Goal: Task Accomplishment & Management: Use online tool/utility

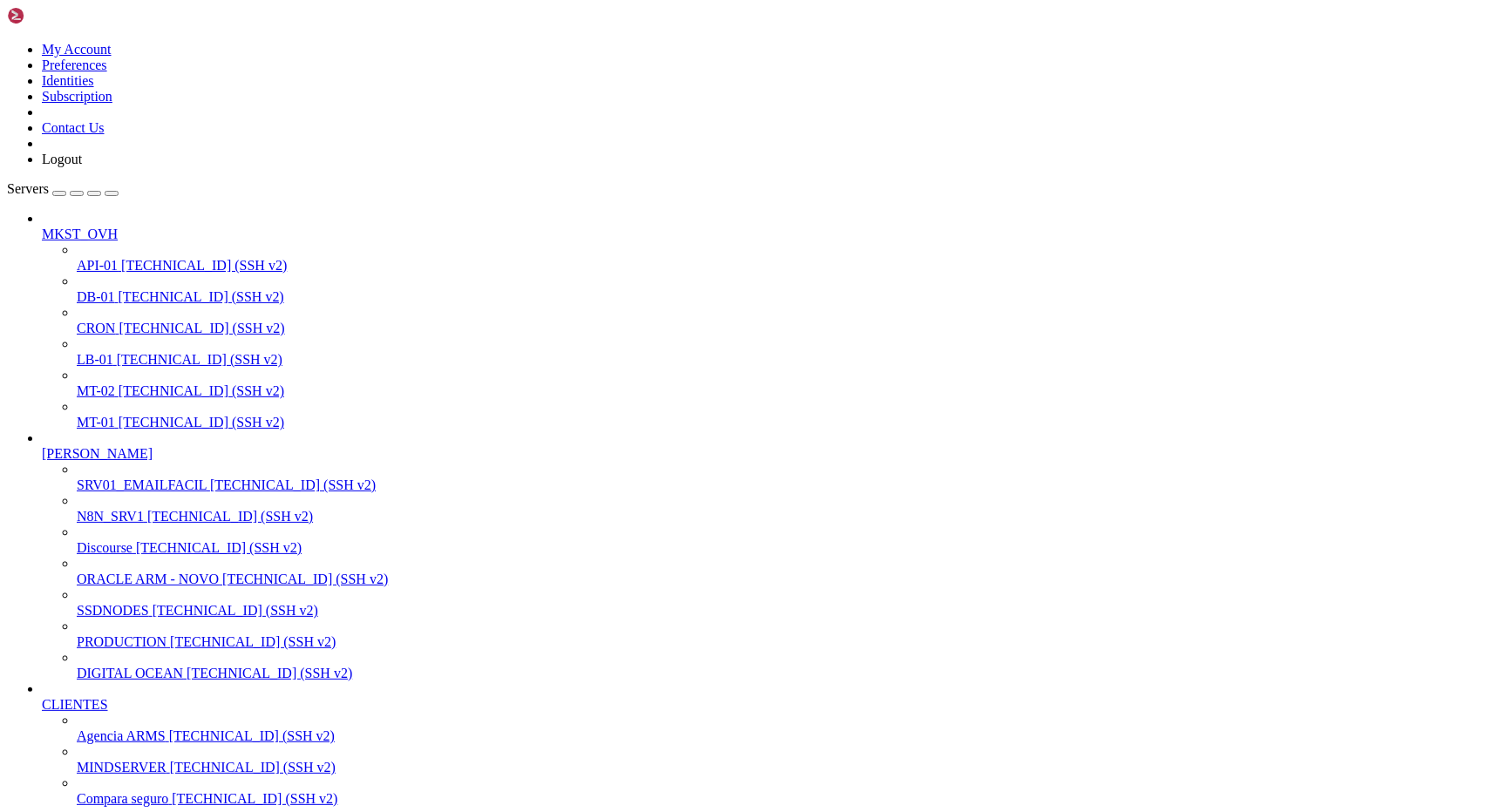
scroll to position [16, 4]
click at [144, 509] on span "N8N_SRV1" at bounding box center [111, 516] width 67 height 15
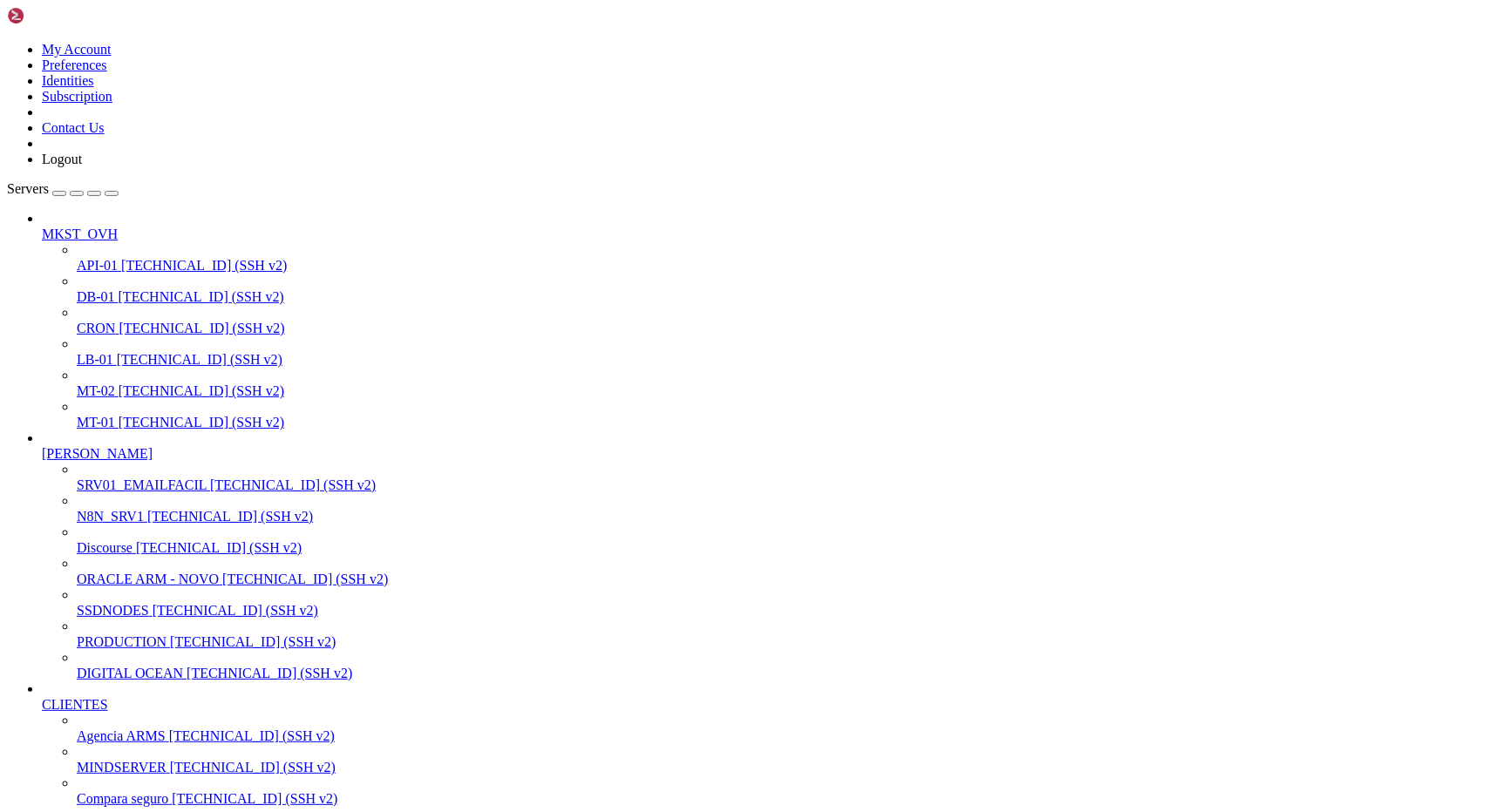
click at [103, 729] on span "Agencia ARMS" at bounding box center [122, 736] width 89 height 15
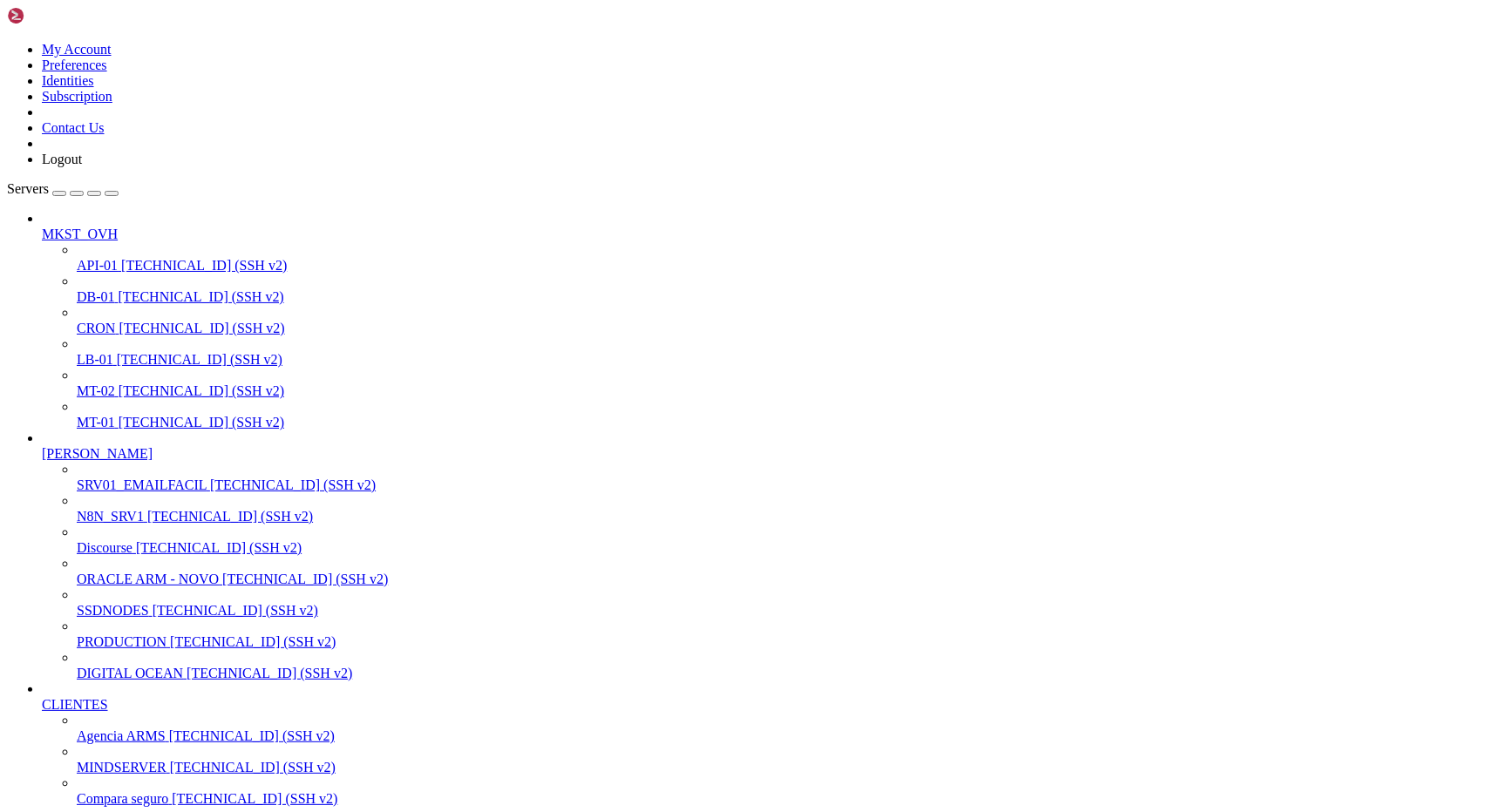
drag, startPoint x: 206, startPoint y: 2204, endPoint x: 609, endPoint y: 2196, distance: 403.1
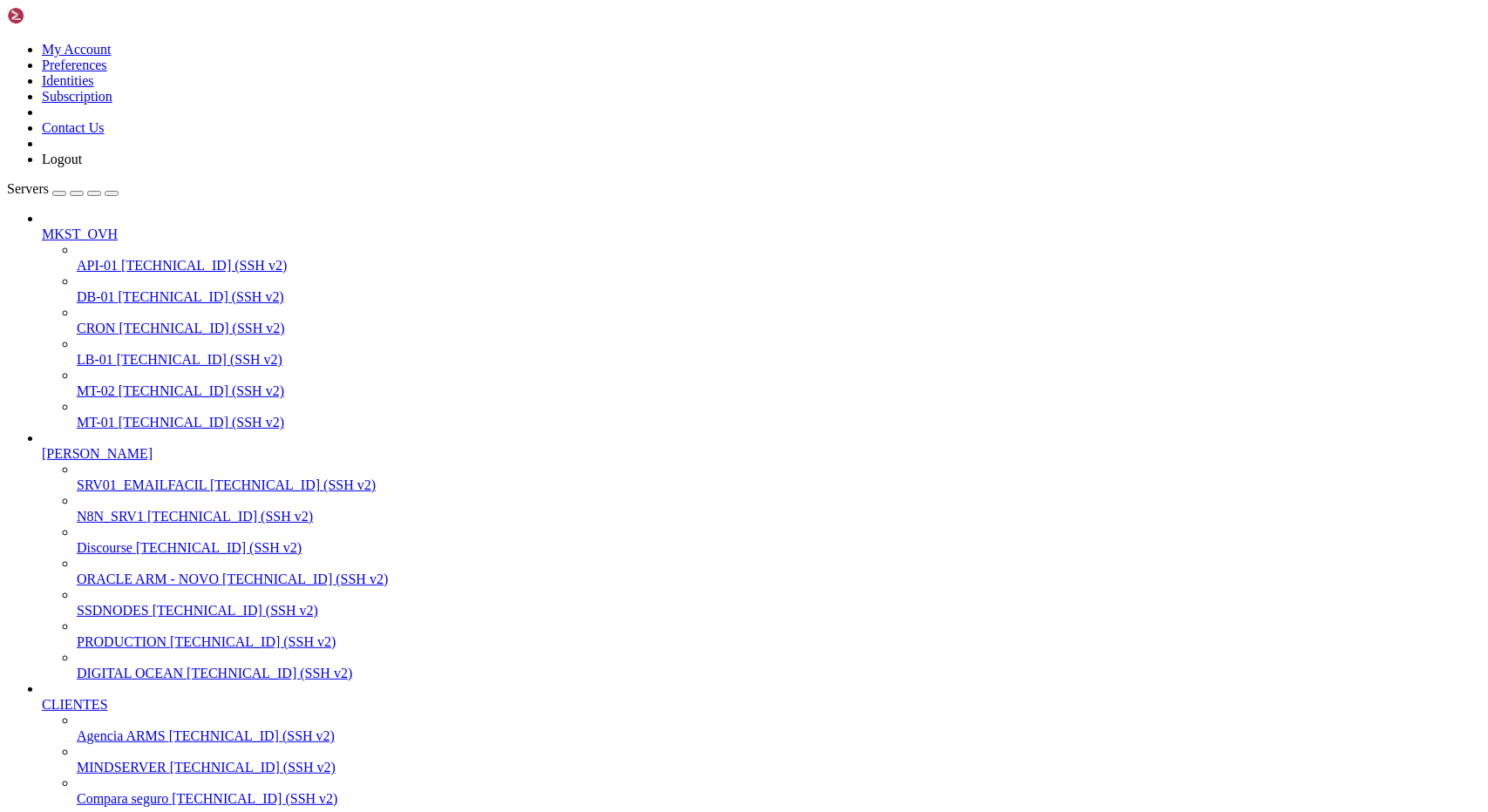
drag, startPoint x: 206, startPoint y: 1995, endPoint x: 619, endPoint y: 1992, distance: 413.0
drag, startPoint x: 299, startPoint y: 2229, endPoint x: 476, endPoint y: 2235, distance: 177.1
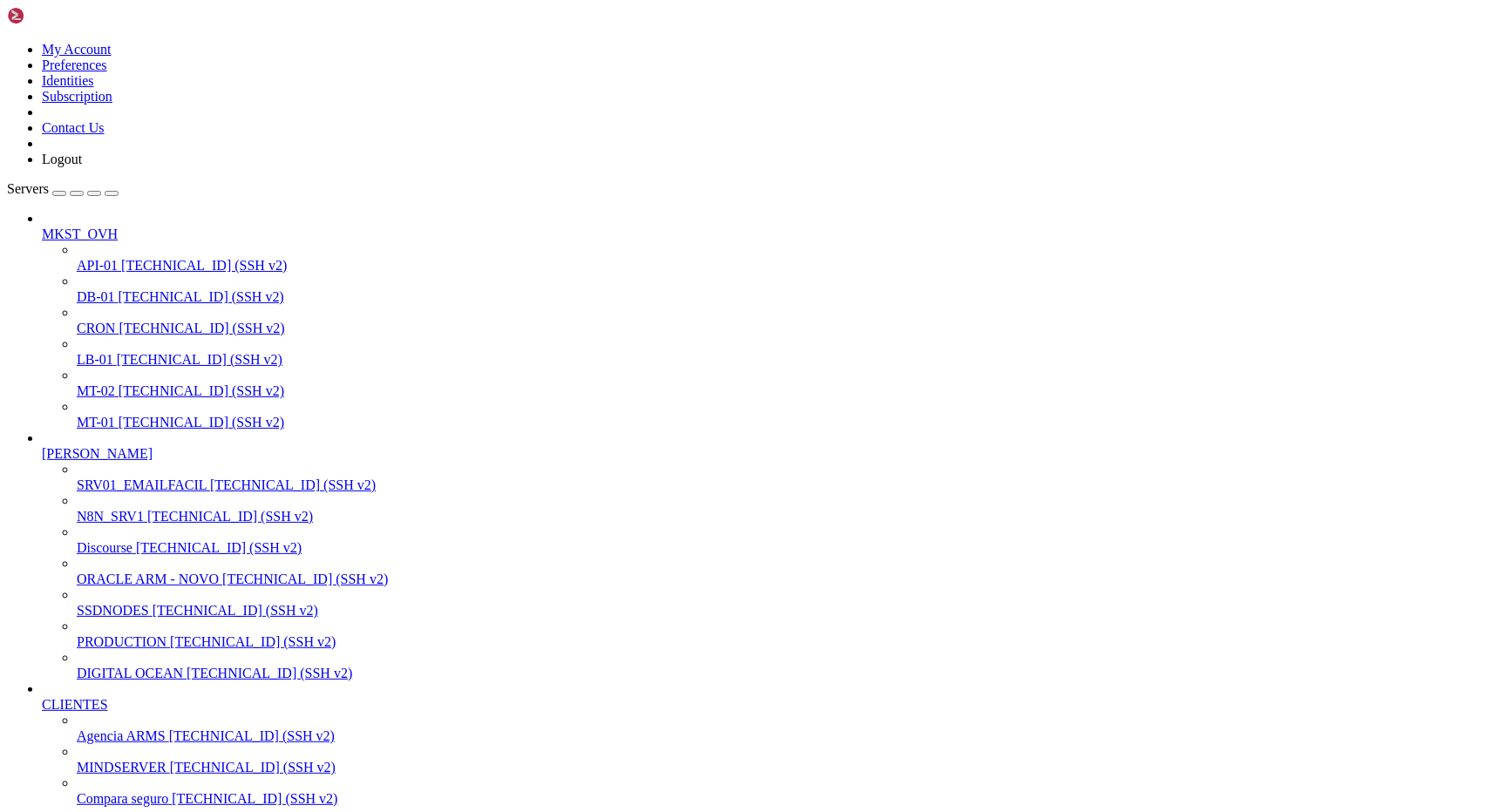
drag, startPoint x: 203, startPoint y: 2455, endPoint x: 437, endPoint y: 2451, distance: 234.0
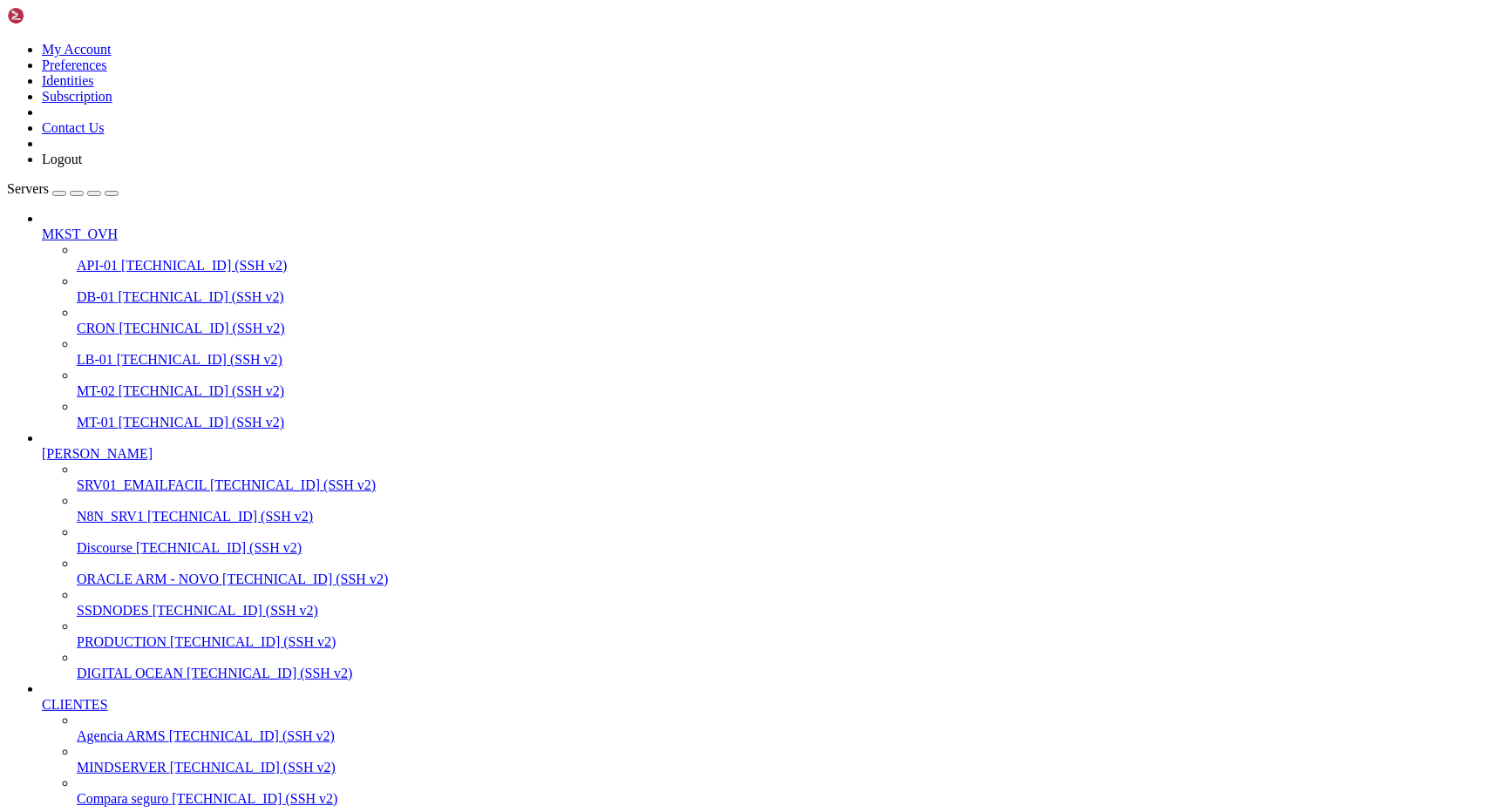
drag, startPoint x: 181, startPoint y: 2479, endPoint x: 390, endPoint y: 2488, distance: 209.2
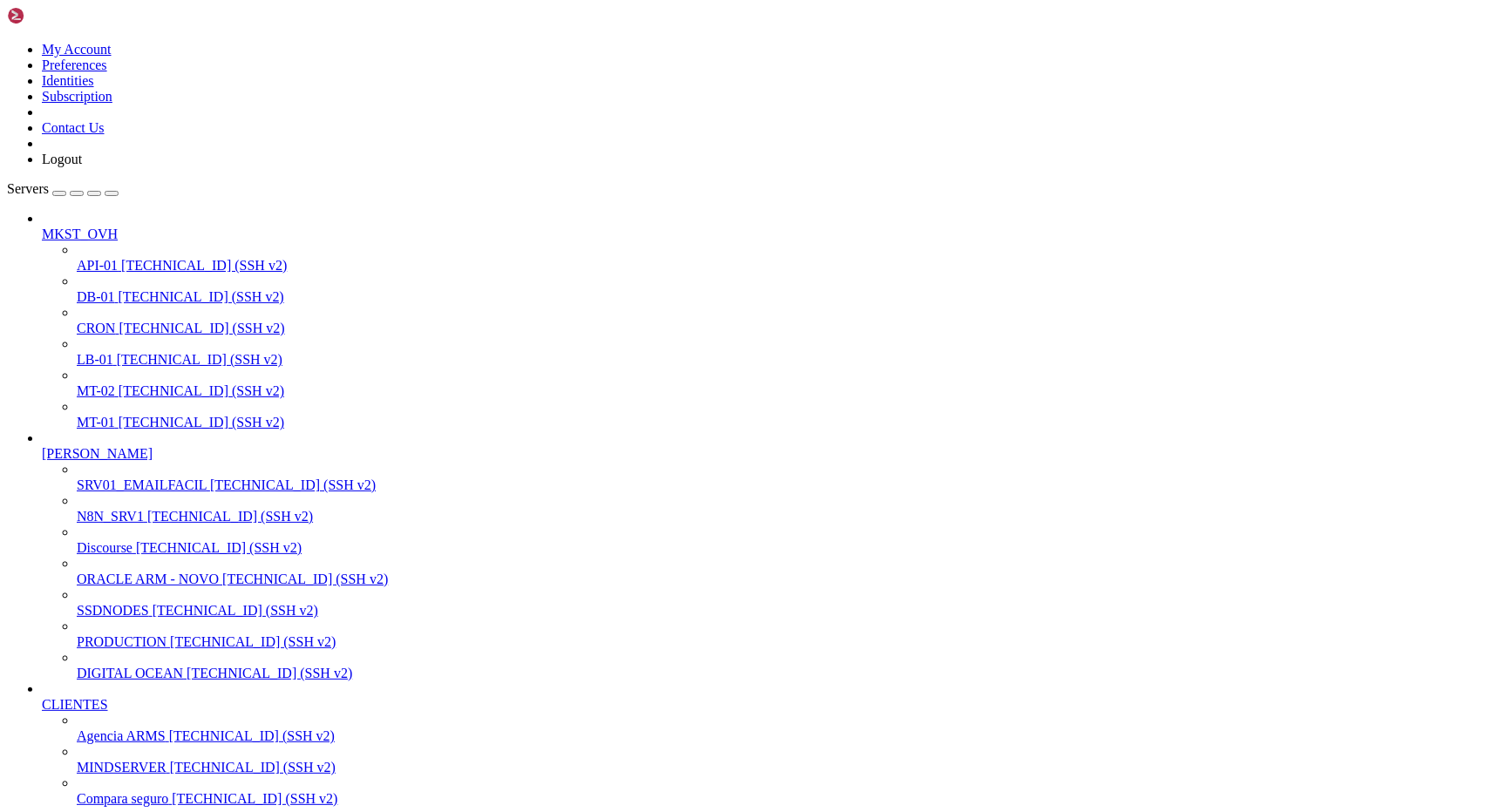
scroll to position [1400, 0]
drag, startPoint x: 12, startPoint y: 2274, endPoint x: 118, endPoint y: 2278, distance: 106.1
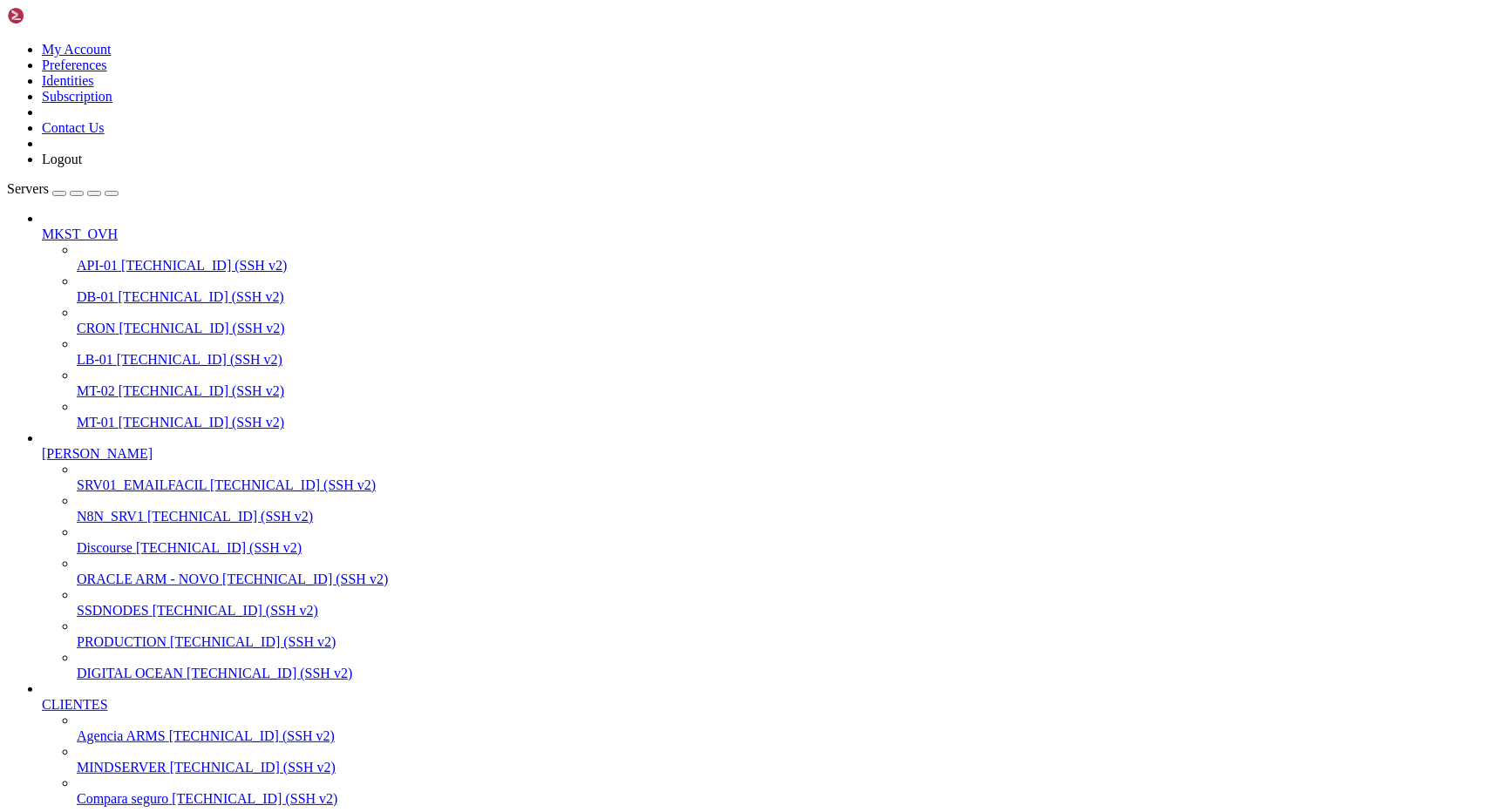
drag, startPoint x: 272, startPoint y: 2510, endPoint x: 441, endPoint y: 2512, distance: 169.0
click at [99, 509] on span "N8N_SRV1" at bounding box center [111, 516] width 67 height 15
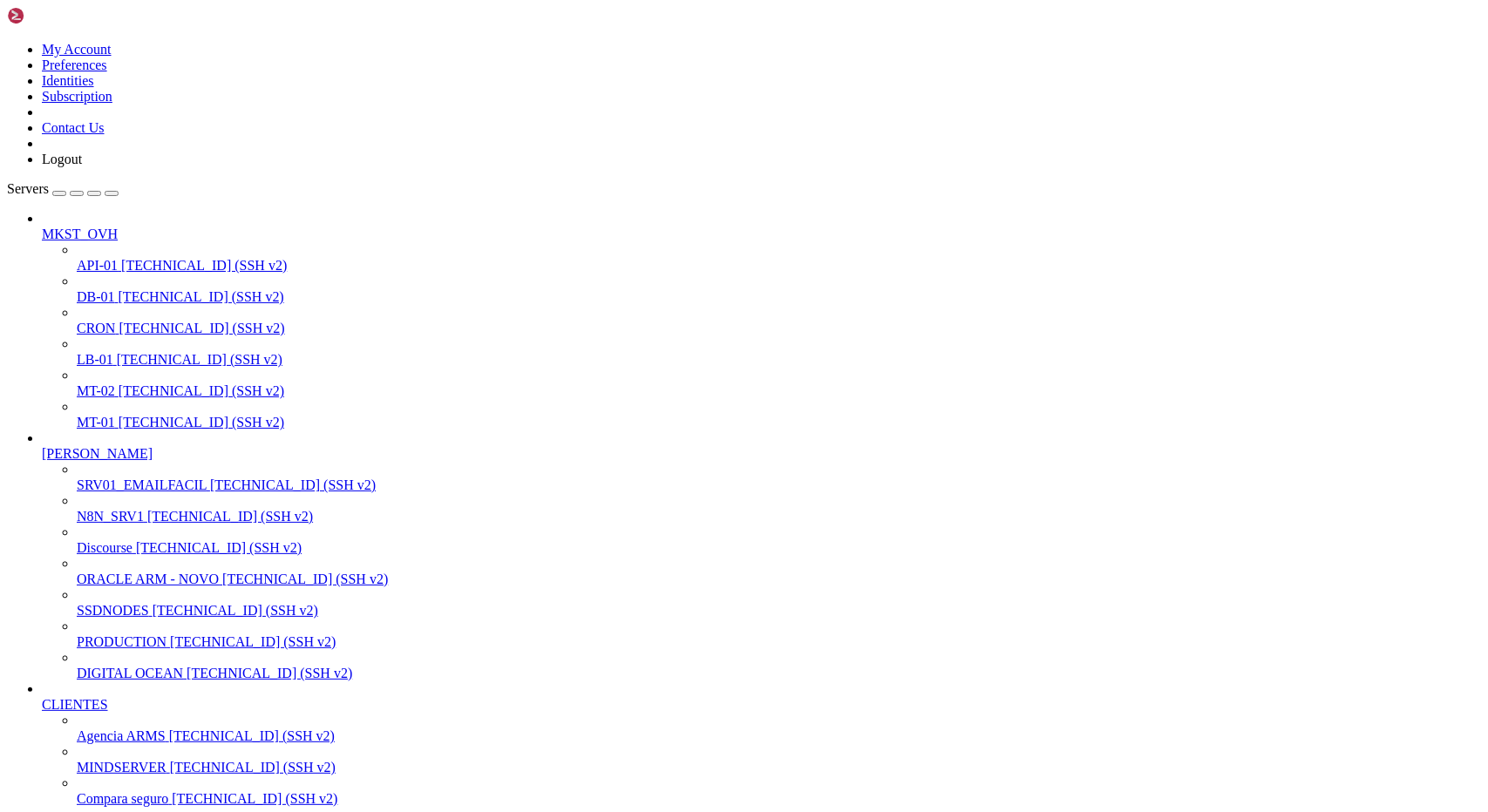
scroll to position [1763, 0]
drag, startPoint x: 206, startPoint y: 3185, endPoint x: 439, endPoint y: 3181, distance: 233.0
drag, startPoint x: 352, startPoint y: 3157, endPoint x: 523, endPoint y: 3150, distance: 171.1
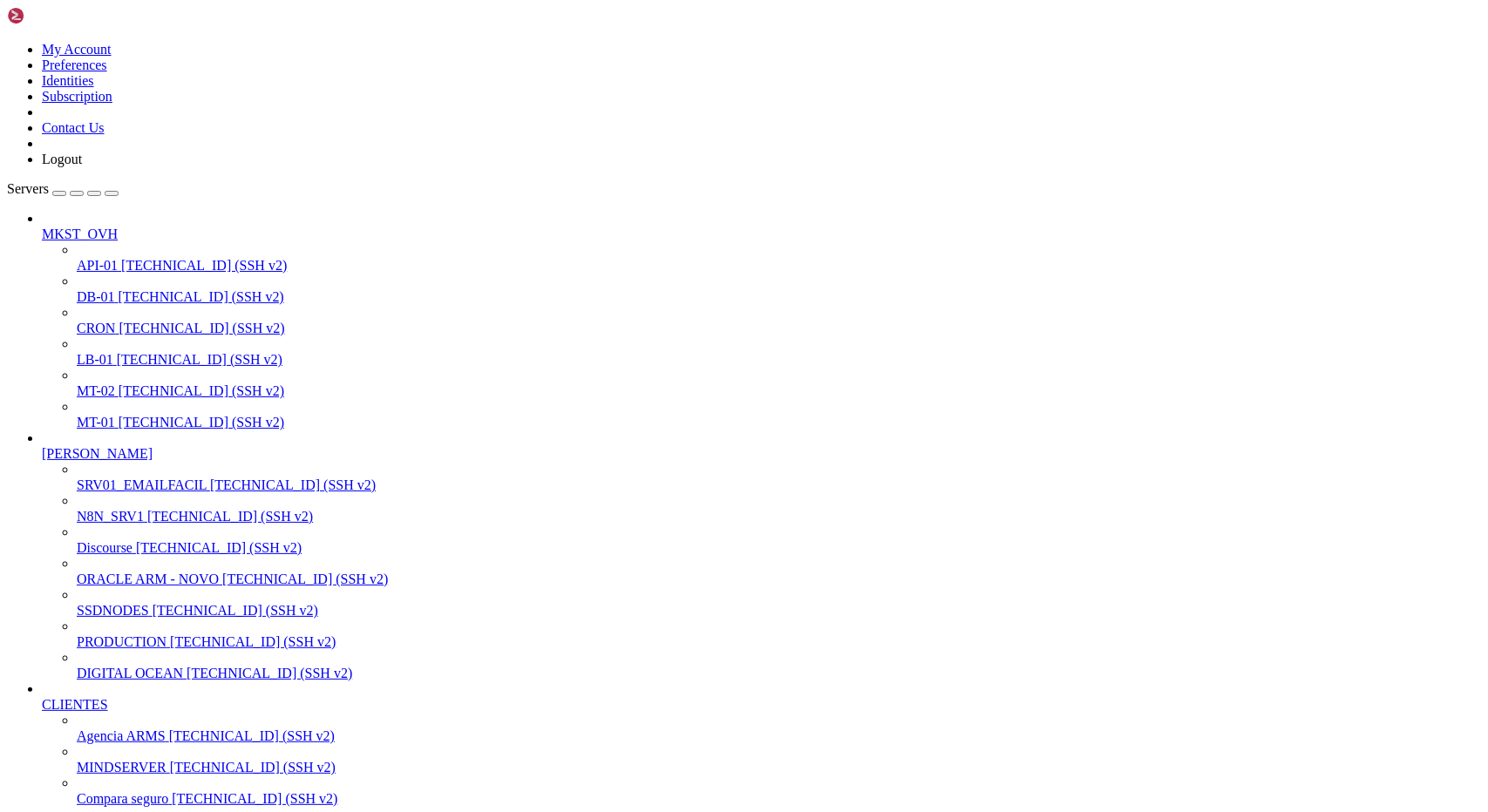
drag, startPoint x: 119, startPoint y: 3141, endPoint x: 359, endPoint y: 3136, distance: 240.1
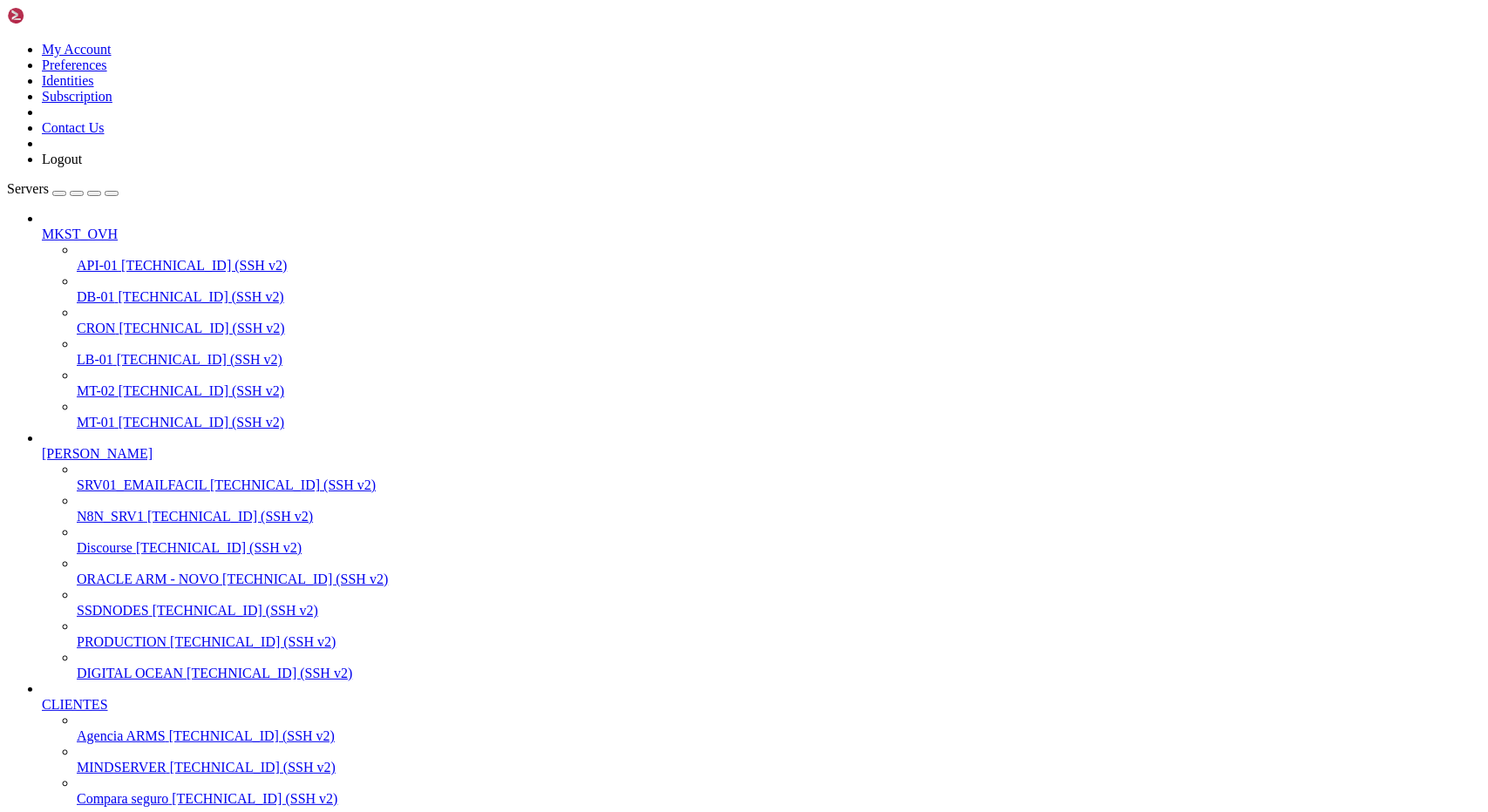
drag, startPoint x: 66, startPoint y: 3099, endPoint x: 1171, endPoint y: 3094, distance: 1105.0
drag, startPoint x: 1185, startPoint y: 3187, endPoint x: 64, endPoint y: 3188, distance: 1121.0
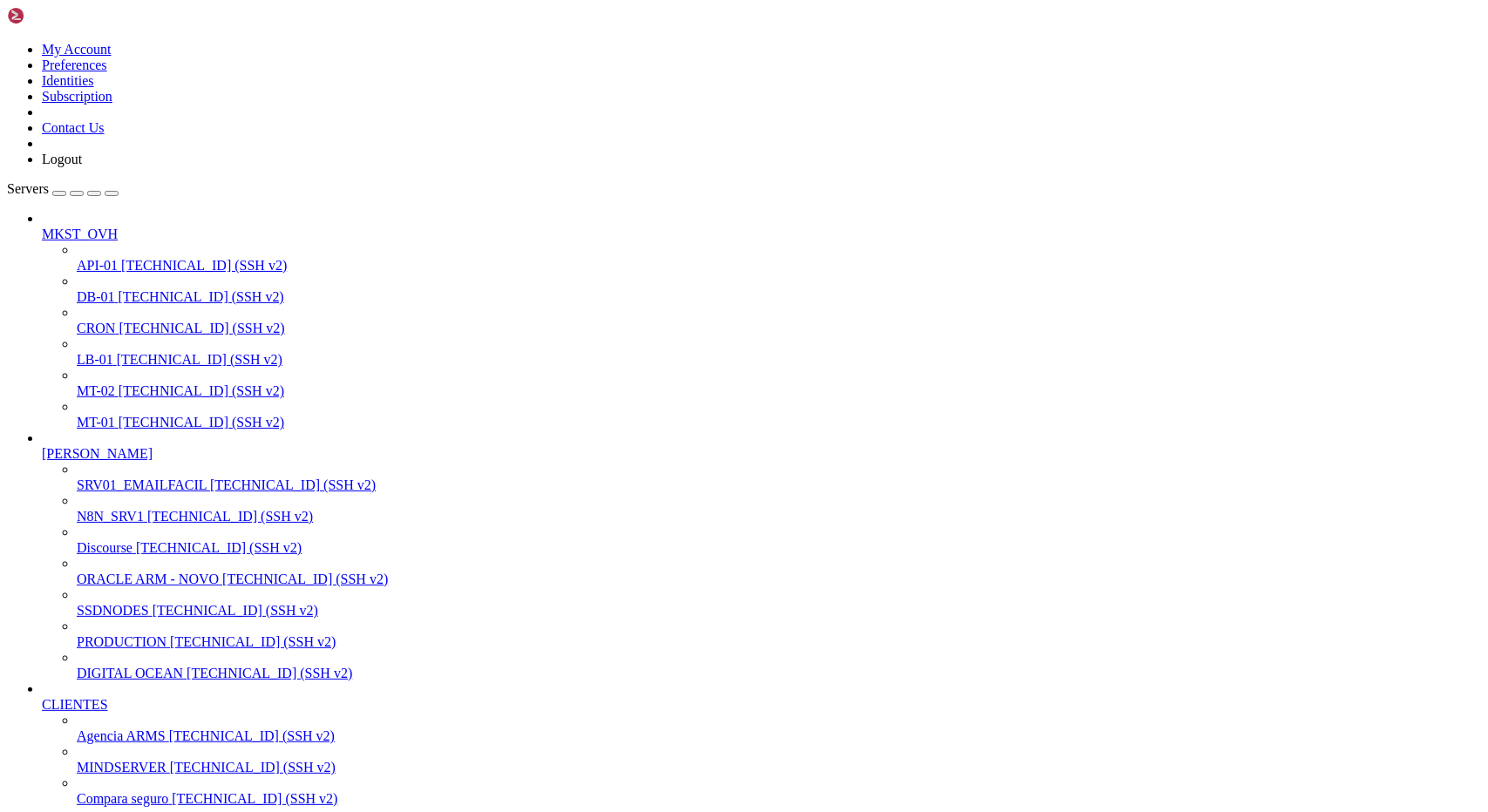
drag, startPoint x: 279, startPoint y: 2727, endPoint x: 511, endPoint y: 2725, distance: 232.0
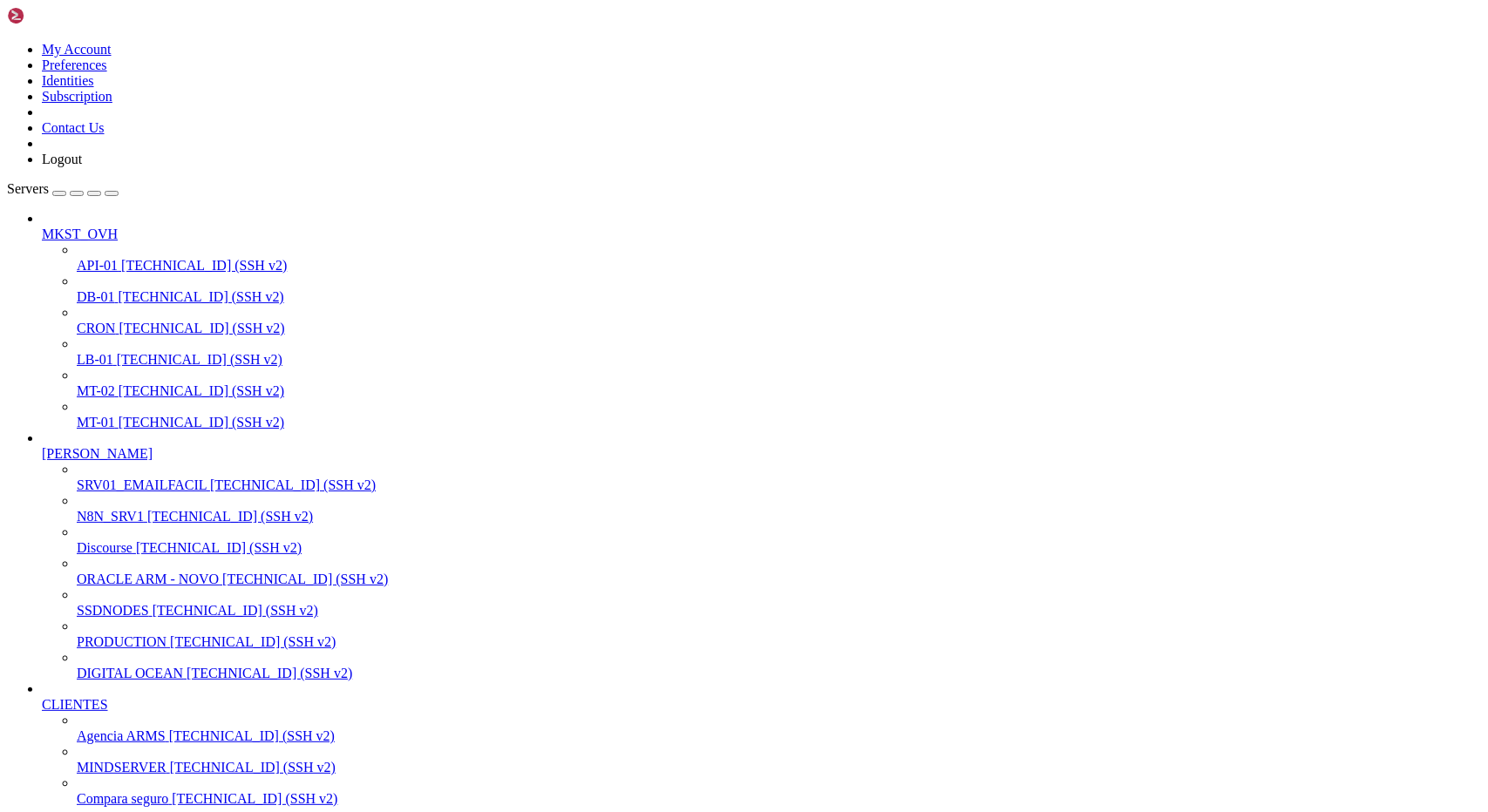
scroll to position [2726, 0]
